Goal: Transaction & Acquisition: Obtain resource

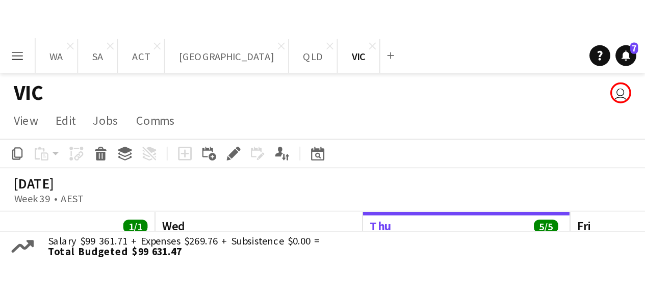
scroll to position [0, 274]
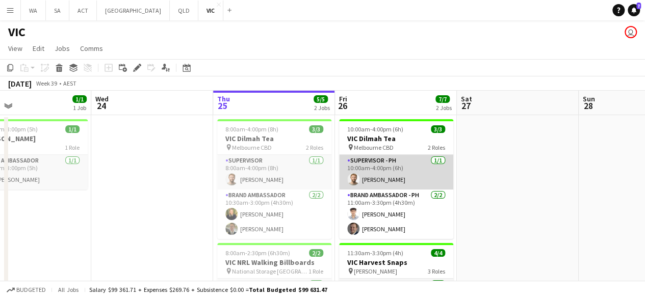
click at [399, 185] on app-card-role "Supervisor - PH [DATE] 10:00am-4:00pm (6h) [PERSON_NAME]" at bounding box center [396, 172] width 114 height 35
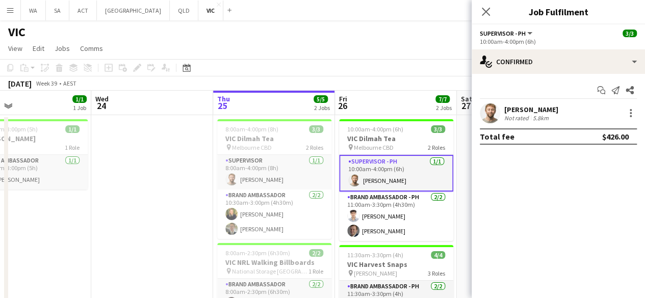
click at [505, 114] on div "Not rated" at bounding box center [518, 118] width 27 height 8
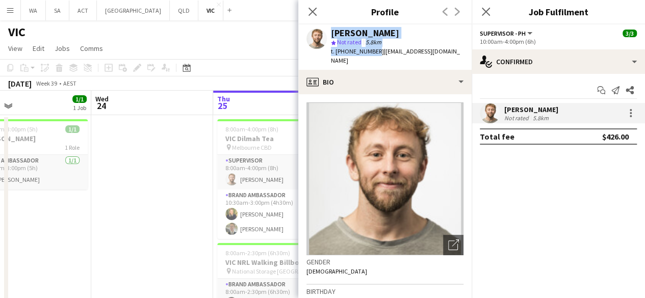
drag, startPoint x: 372, startPoint y: 52, endPoint x: 324, endPoint y: 54, distance: 48.0
click at [324, 54] on div "[PERSON_NAME] star Not rated 5.8km t. [PHONE_NUMBER] | [EMAIL_ADDRESS][DOMAIN_N…" at bounding box center [384, 46] width 173 height 45
drag, startPoint x: 329, startPoint y: 52, endPoint x: 372, endPoint y: 55, distance: 43.0
click at [372, 55] on div "[PERSON_NAME] star Not rated 5.8km t. [PHONE_NUMBER] | [EMAIL_ADDRESS][DOMAIN_N…" at bounding box center [384, 46] width 173 height 45
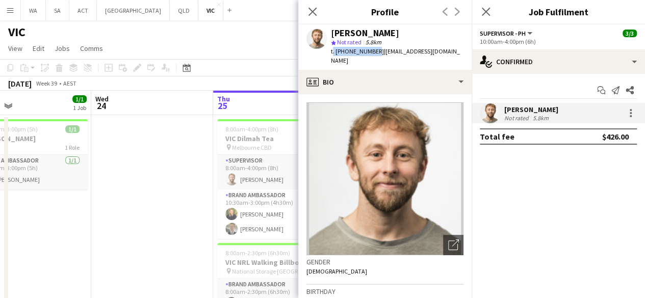
copy span "t. [PHONE_NUMBER]"
click at [152, 147] on app-date-cell at bounding box center [152, 265] width 122 height 301
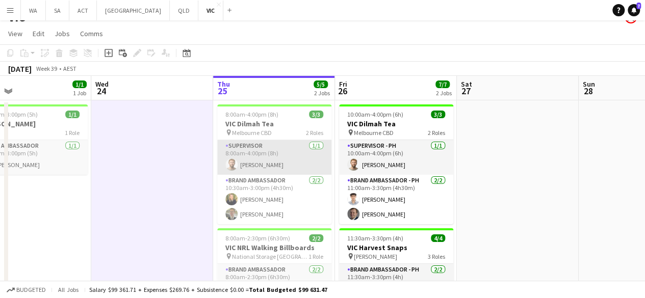
scroll to position [0, 0]
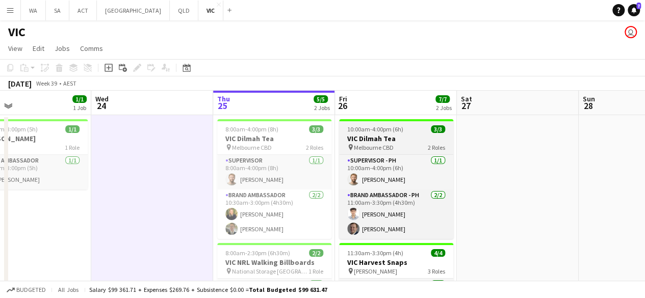
click at [381, 126] on span "10:00am-4:00pm (6h)" at bounding box center [375, 130] width 56 height 8
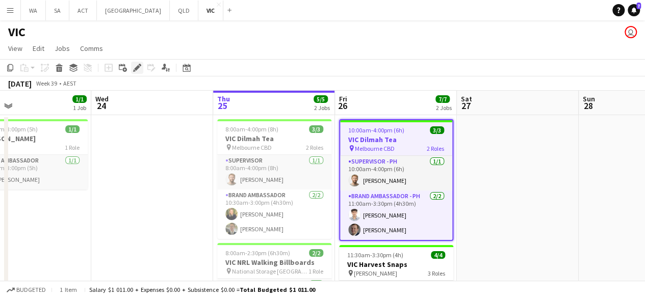
click at [139, 64] on icon "Edit" at bounding box center [137, 68] width 8 height 8
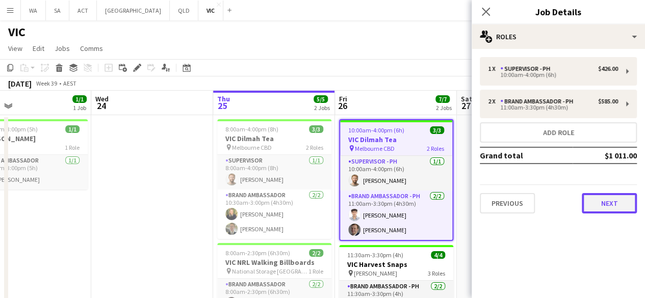
click at [620, 207] on button "Next" at bounding box center [609, 203] width 55 height 20
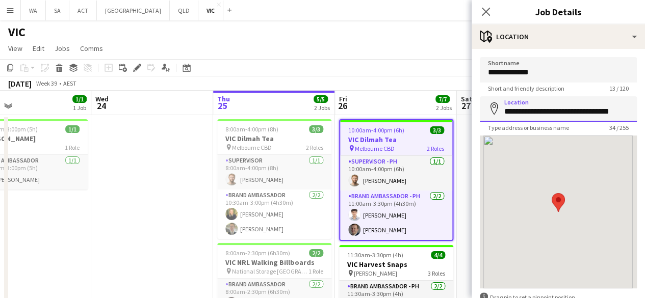
click at [558, 117] on input "**********" at bounding box center [558, 109] width 157 height 26
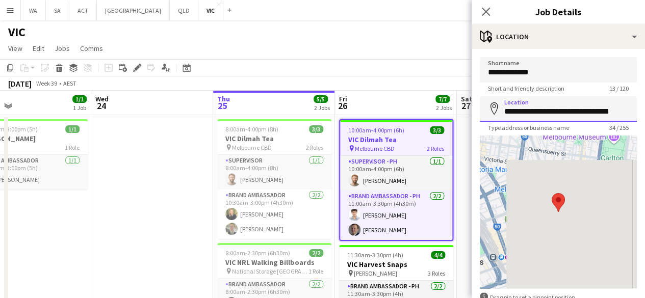
click at [558, 117] on input "**********" at bounding box center [558, 109] width 157 height 26
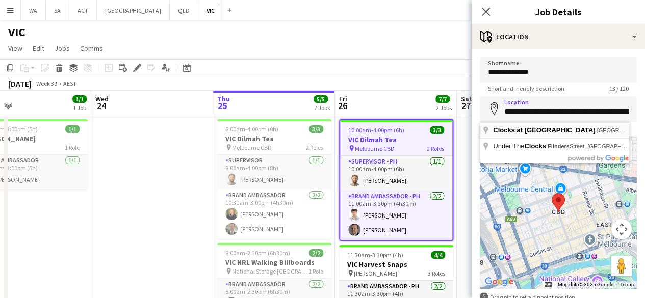
type input "**********"
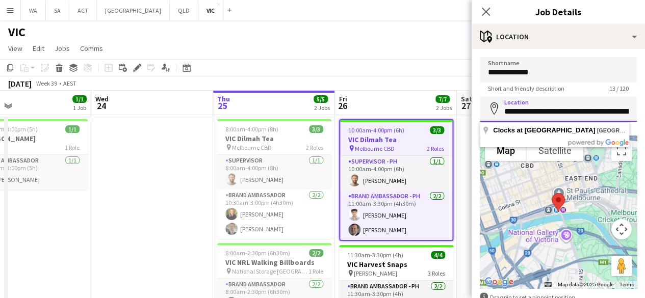
drag, startPoint x: 563, startPoint y: 112, endPoint x: 425, endPoint y: 112, distance: 137.8
click at [425, 112] on body "Menu Boards Boards Boards All jobs Status Workforce Workforce My Workforce Recr…" at bounding box center [322, 216] width 645 height 433
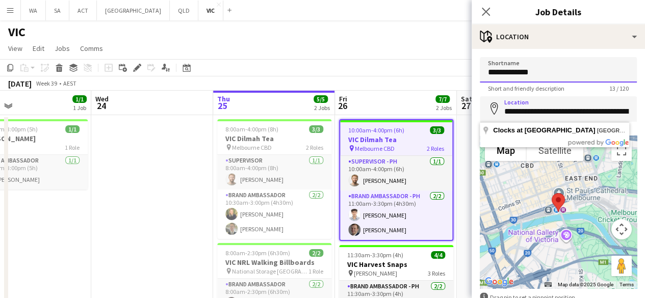
click at [534, 71] on input "**********" at bounding box center [558, 70] width 157 height 26
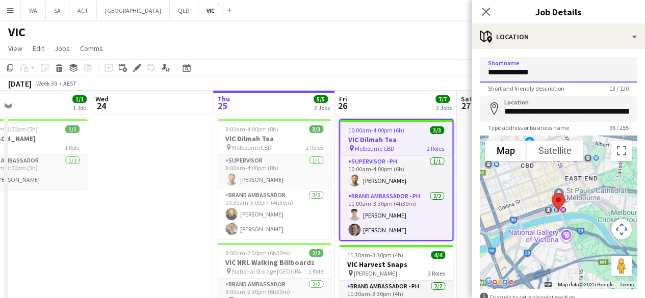
click at [534, 71] on input "**********" at bounding box center [558, 70] width 157 height 26
paste input "*****"
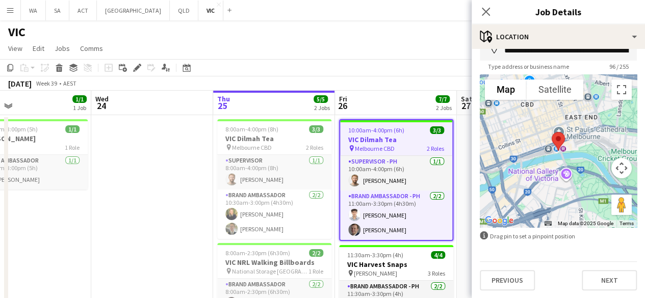
scroll to position [62, 0]
type input "**********"
click at [602, 291] on div "**********" at bounding box center [558, 142] width 173 height 311
click at [603, 280] on button "Next" at bounding box center [609, 280] width 55 height 20
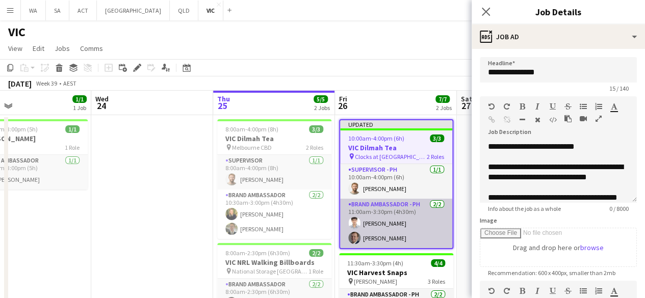
scroll to position [0, 0]
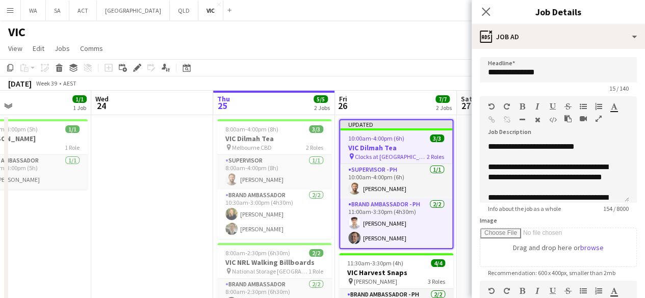
click at [133, 202] on app-date-cell at bounding box center [152, 265] width 122 height 301
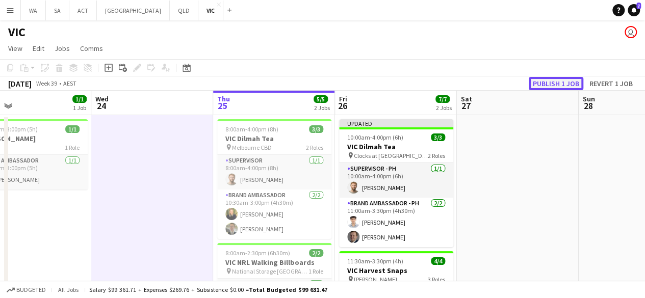
click at [570, 83] on button "Publish 1 job" at bounding box center [556, 83] width 55 height 13
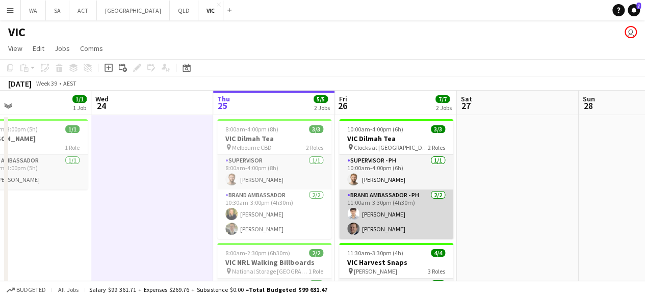
click at [372, 199] on app-card-role "Brand Ambassador - PH [DATE] 11:00am-3:30pm (4h30m) [PERSON_NAME] [PERSON_NAME]" at bounding box center [396, 214] width 114 height 49
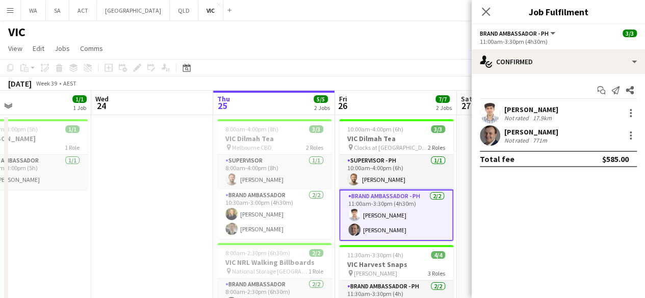
click at [498, 117] on app-user-avatar at bounding box center [490, 113] width 20 height 20
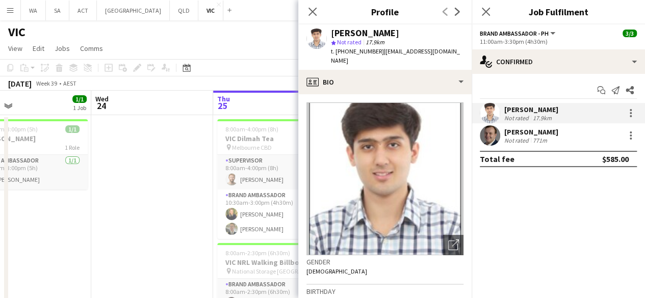
drag, startPoint x: 370, startPoint y: 49, endPoint x: 315, endPoint y: 56, distance: 55.4
click at [315, 56] on div "[PERSON_NAME] star Not rated 17.9km t. [PHONE_NUMBER] | [EMAIL_ADDRESS][DOMAIN_…" at bounding box center [384, 46] width 173 height 45
click at [343, 47] on span "t. [PHONE_NUMBER]" at bounding box center [357, 51] width 53 height 8
click at [334, 53] on span "t. [PHONE_NUMBER]" at bounding box center [357, 51] width 53 height 8
drag, startPoint x: 331, startPoint y: 53, endPoint x: 373, endPoint y: 53, distance: 42.3
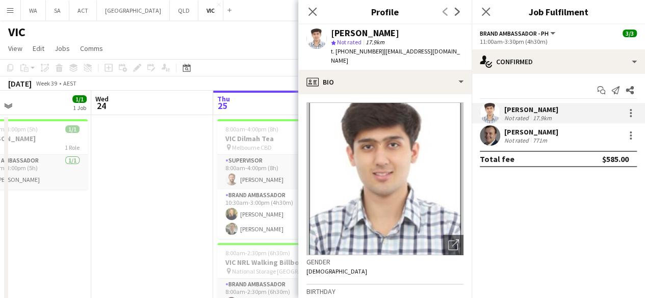
click at [373, 53] on span "t. [PHONE_NUMBER]" at bounding box center [357, 51] width 53 height 8
copy span "t. [PHONE_NUMBER]"
click at [494, 132] on app-user-avatar at bounding box center [490, 136] width 20 height 20
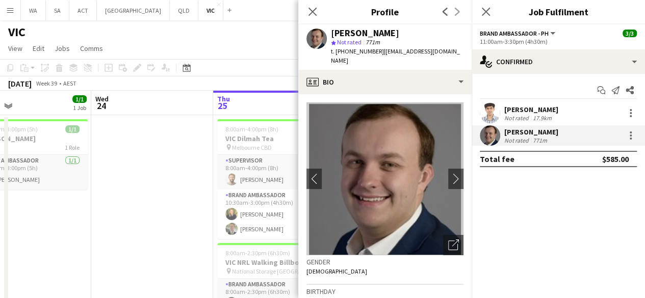
click at [372, 49] on div "t. [PHONE_NUMBER] | [EMAIL_ADDRESS][DOMAIN_NAME]" at bounding box center [397, 56] width 133 height 18
drag, startPoint x: 338, startPoint y: 52, endPoint x: 345, endPoint y: 53, distance: 7.7
click at [345, 53] on span "t. [PHONE_NUMBER]" at bounding box center [357, 51] width 53 height 8
click at [338, 52] on span "t. [PHONE_NUMBER]" at bounding box center [357, 51] width 53 height 8
click at [337, 52] on span "t. [PHONE_NUMBER]" at bounding box center [357, 51] width 53 height 8
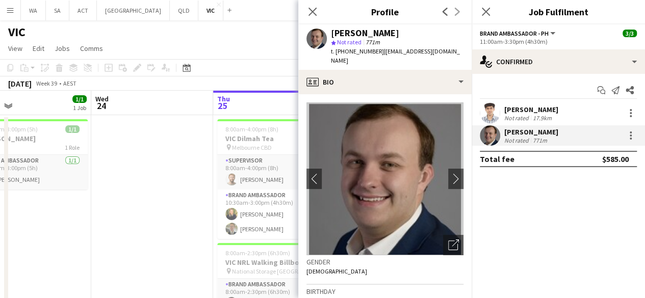
drag, startPoint x: 337, startPoint y: 52, endPoint x: 363, endPoint y: 52, distance: 26.5
click at [363, 52] on span "t. [PHONE_NUMBER]" at bounding box center [357, 51] width 53 height 8
copy span "[PHONE_NUMBER]"
click at [198, 135] on app-date-cell at bounding box center [152, 265] width 122 height 301
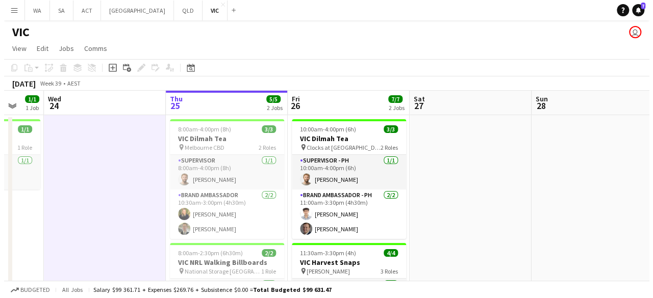
scroll to position [0, 328]
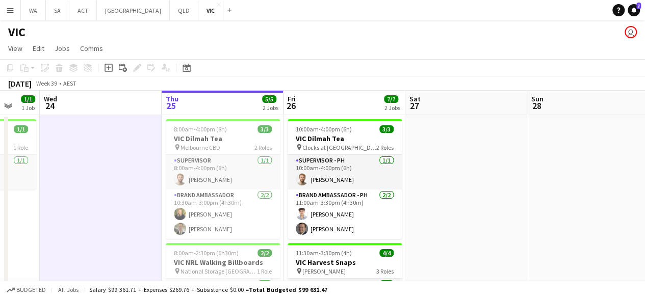
drag, startPoint x: 308, startPoint y: 134, endPoint x: 255, endPoint y: 139, distance: 53.3
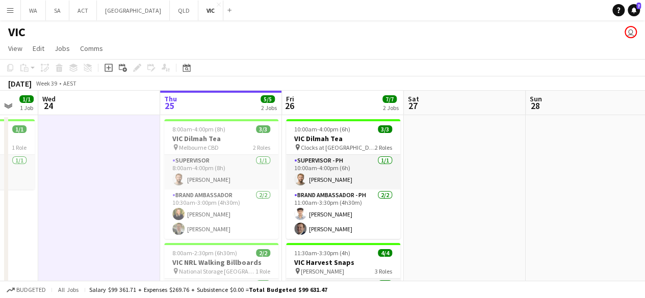
click at [255, 139] on app-calendar-viewport "Sun 21 Mon 22 Tue 23 1/1 1 Job Wed 24 Thu 25 5/5 2 Jobs Fri 26 7/7 2 Jobs Sat 2…" at bounding box center [322, 253] width 645 height 325
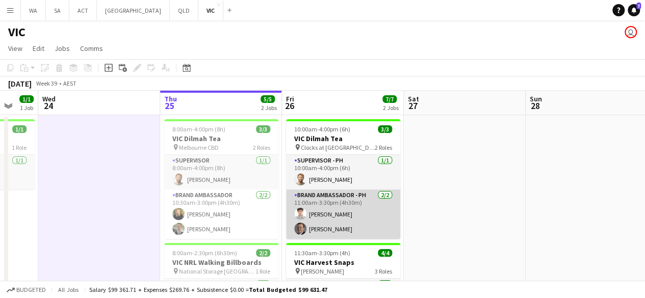
click at [300, 212] on app-user-avatar at bounding box center [300, 214] width 12 height 12
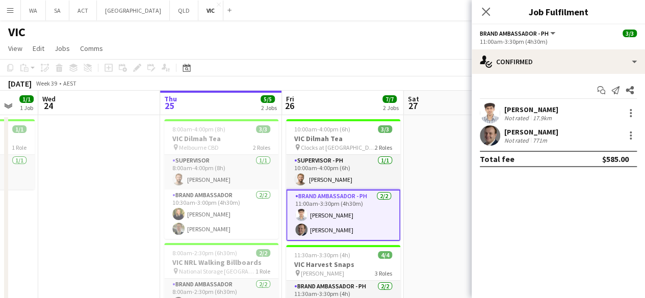
click at [499, 109] on app-user-avatar at bounding box center [490, 113] width 20 height 20
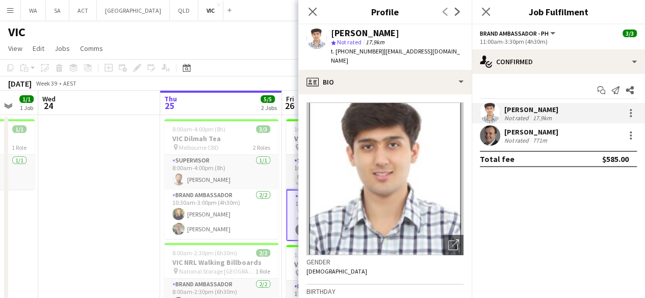
drag, startPoint x: 376, startPoint y: 49, endPoint x: 457, endPoint y: 57, distance: 81.4
click at [457, 57] on div "[PERSON_NAME] star Not rated 17.9km t. [PHONE_NUMBER] | [EMAIL_ADDRESS][DOMAIN_…" at bounding box center [384, 46] width 173 height 45
copy span "[EMAIL_ADDRESS][DOMAIN_NAME]"
click at [589, 137] on div "[PERSON_NAME] Not rated 771m" at bounding box center [558, 136] width 173 height 20
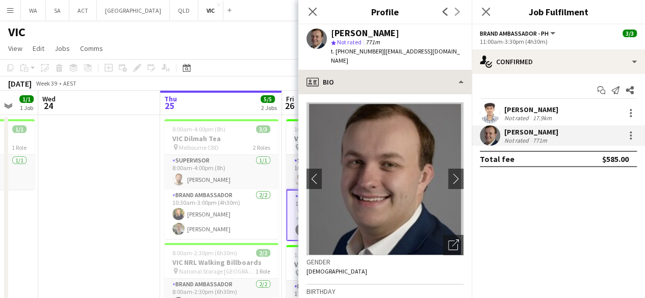
drag, startPoint x: 377, startPoint y: 50, endPoint x: 449, endPoint y: 63, distance: 74.1
click at [449, 63] on app-crew-profile "Close pop-in Profile Previous Next [PERSON_NAME] star Not rated 771m t. [PHONE_…" at bounding box center [384, 149] width 173 height 298
copy app-crew-profile "[EMAIL_ADDRESS][DOMAIN_NAME] profile"
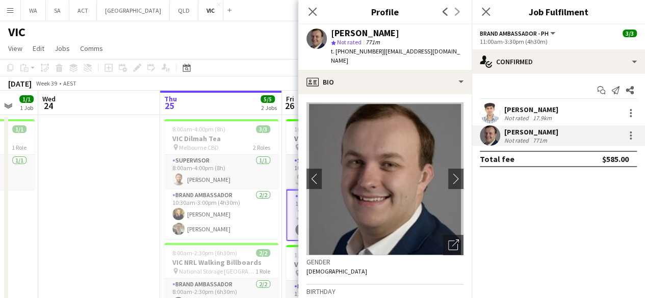
click at [112, 160] on app-date-cell at bounding box center [99, 265] width 122 height 301
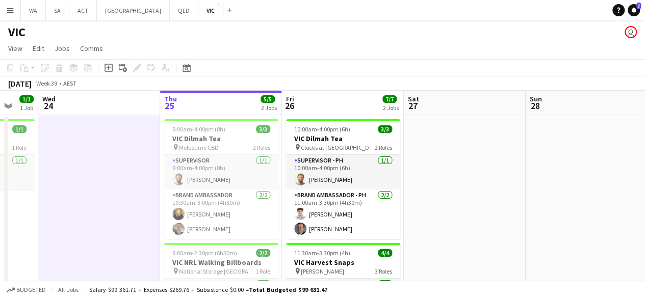
click at [9, 8] on app-icon "Menu" at bounding box center [10, 10] width 8 height 8
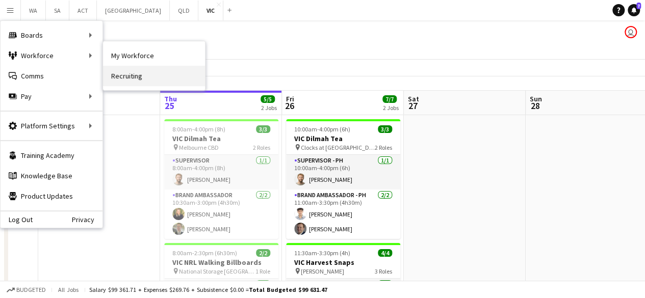
click at [143, 75] on link "Recruiting" at bounding box center [154, 76] width 102 height 20
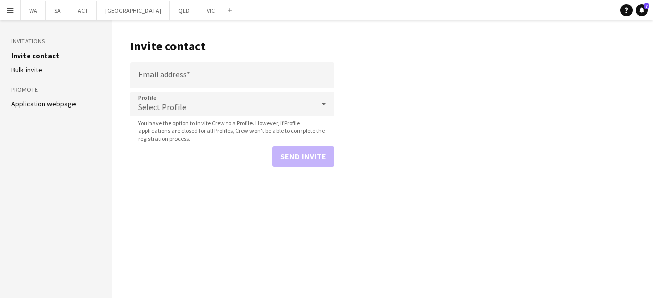
click at [13, 12] on app-icon "Menu" at bounding box center [10, 10] width 8 height 8
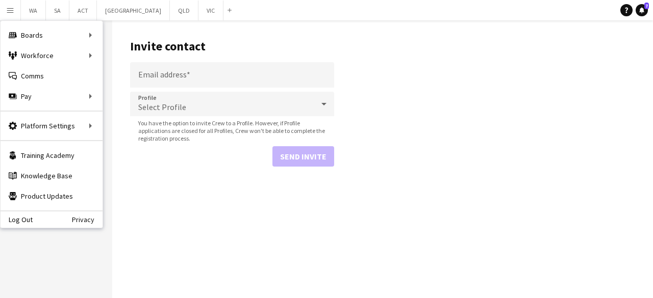
click at [232, 35] on header "Invite contact" at bounding box center [232, 47] width 204 height 32
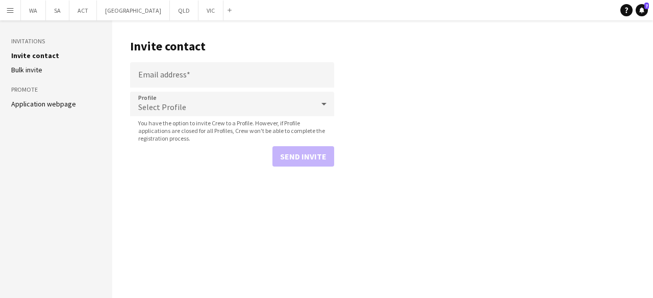
click at [34, 71] on link "Bulk invite" at bounding box center [26, 69] width 31 height 9
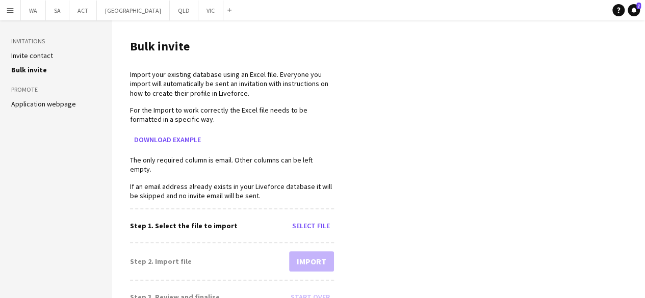
click at [31, 102] on link "Application webpage" at bounding box center [43, 103] width 65 height 9
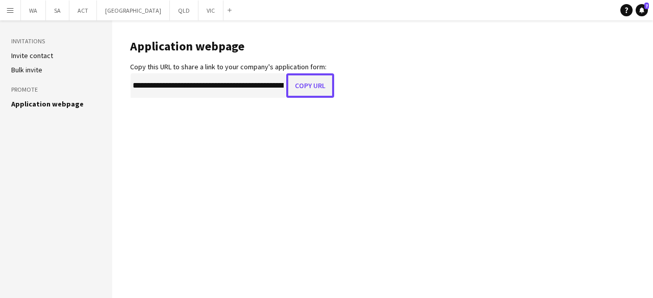
click at [316, 88] on button "Copy URL" at bounding box center [310, 85] width 48 height 24
click at [198, 14] on button "VIC Close" at bounding box center [210, 11] width 25 height 20
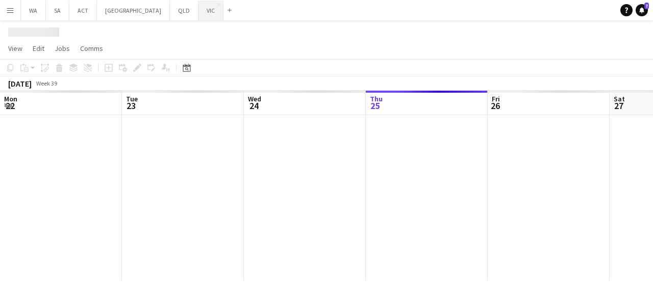
scroll to position [0, 244]
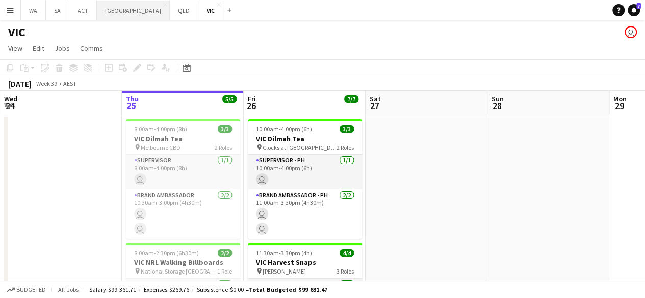
click at [117, 18] on button "NSW Close" at bounding box center [133, 11] width 73 height 20
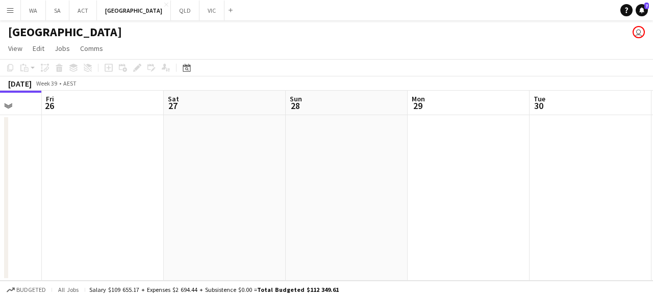
drag, startPoint x: 305, startPoint y: 153, endPoint x: 102, endPoint y: 161, distance: 203.7
click at [102, 161] on app-calendar-viewport "Mon 22 Tue 23 Wed 24 Thu 25 Fri 26 Sat 27 Sun 28 Mon 29 Tue 30 Wed 1 Thu 2" at bounding box center [326, 186] width 653 height 190
click at [199, 14] on button "VIC Close" at bounding box center [211, 11] width 25 height 20
